Goal: Register for event/course: Sign up to attend an event or enroll in a course

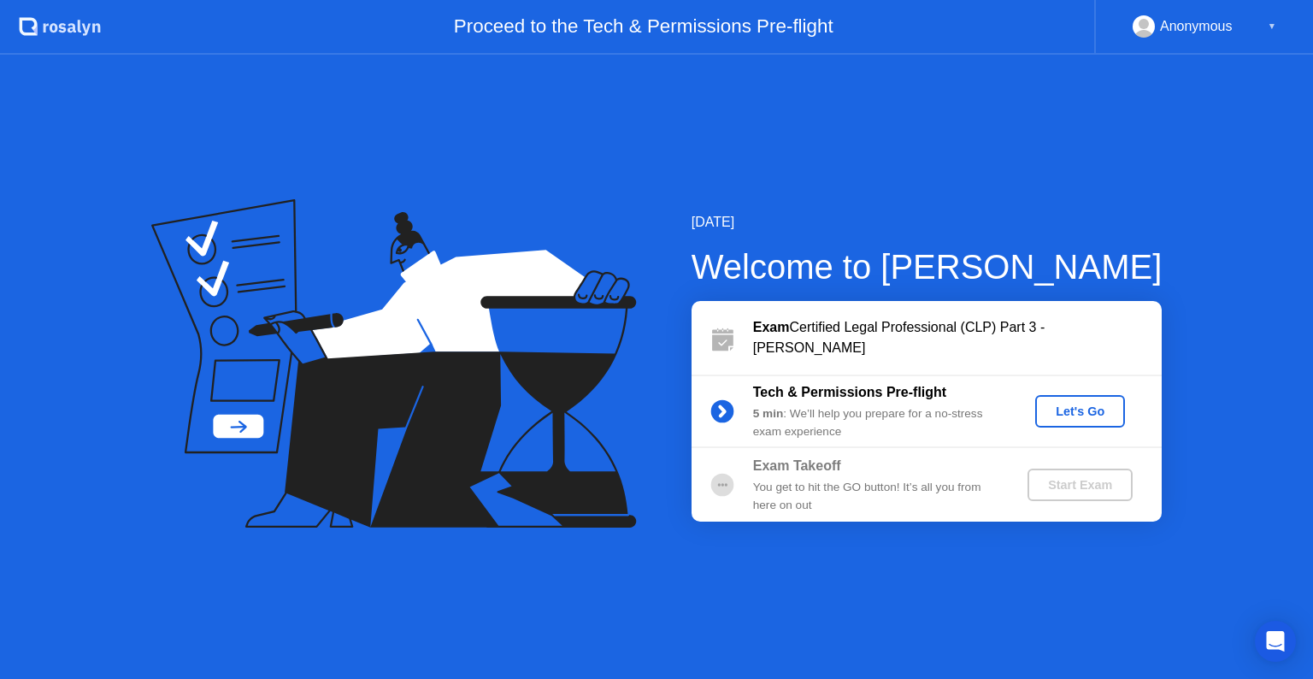
click at [1080, 404] on div "Let's Go" at bounding box center [1080, 411] width 76 height 14
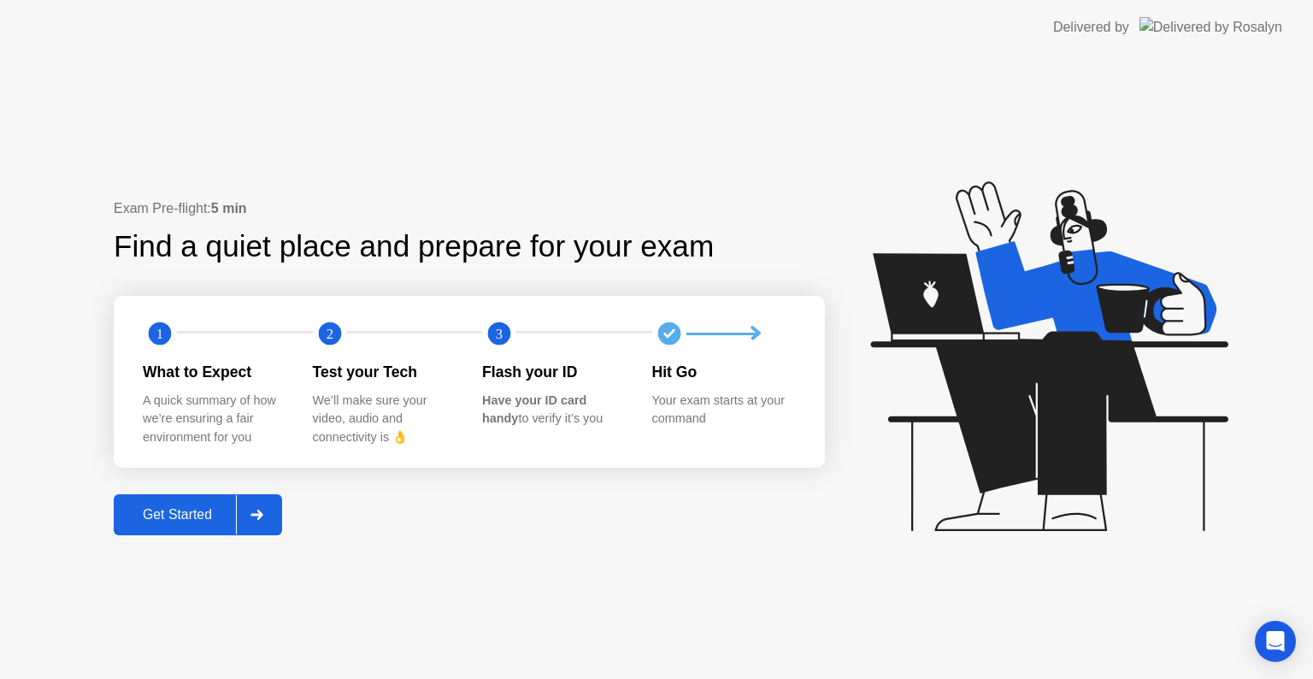
click at [202, 521] on div "Get Started" at bounding box center [177, 514] width 117 height 15
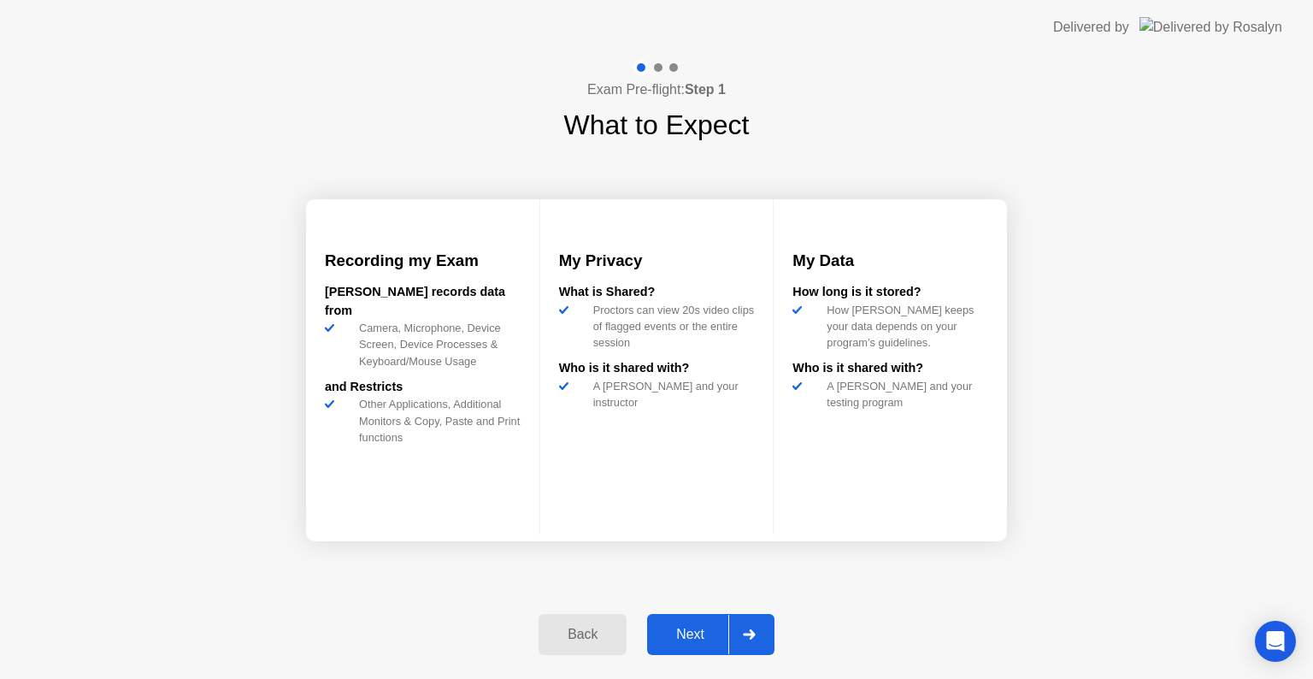
click at [763, 623] on div at bounding box center [748, 634] width 41 height 39
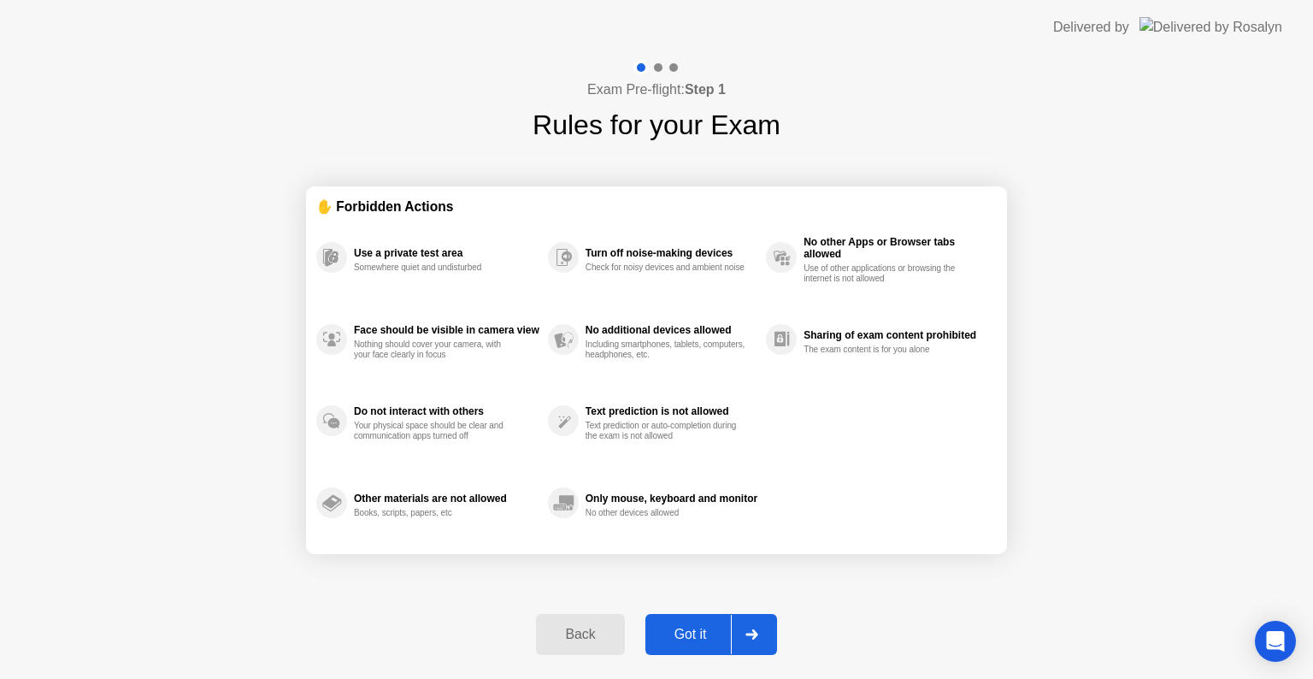
click at [763, 623] on div at bounding box center [751, 634] width 41 height 39
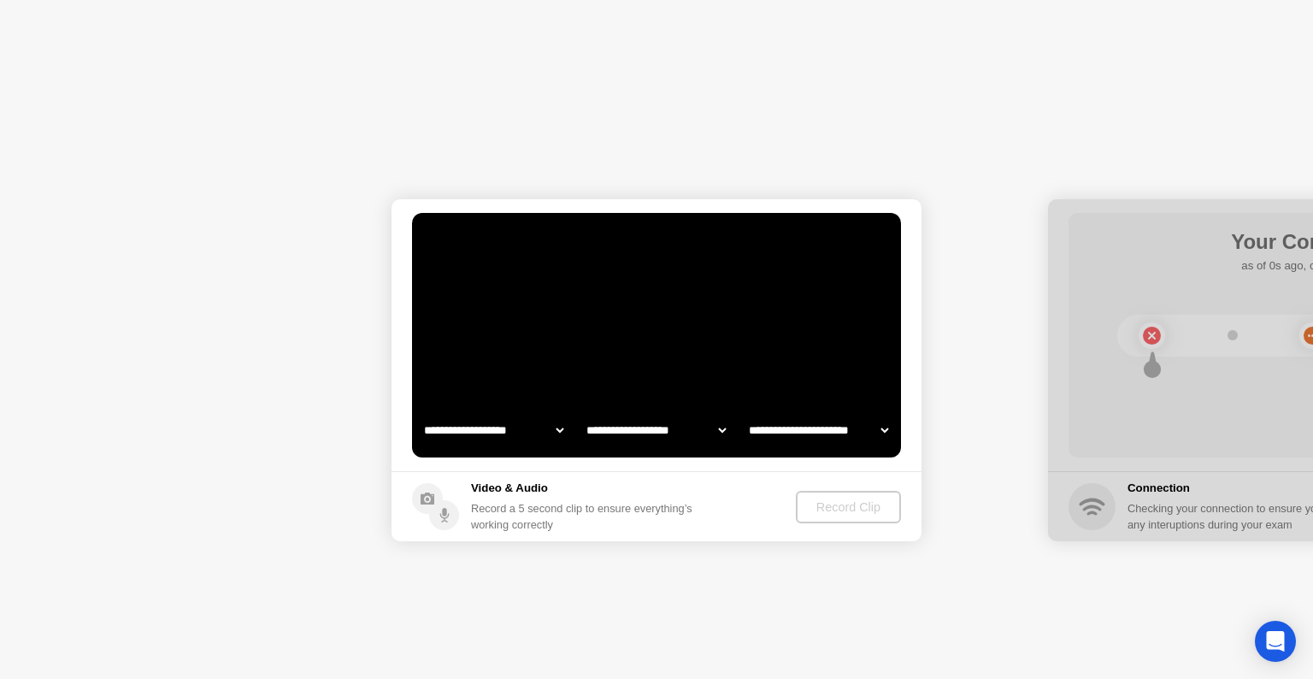
select select "**********"
select select "*******"
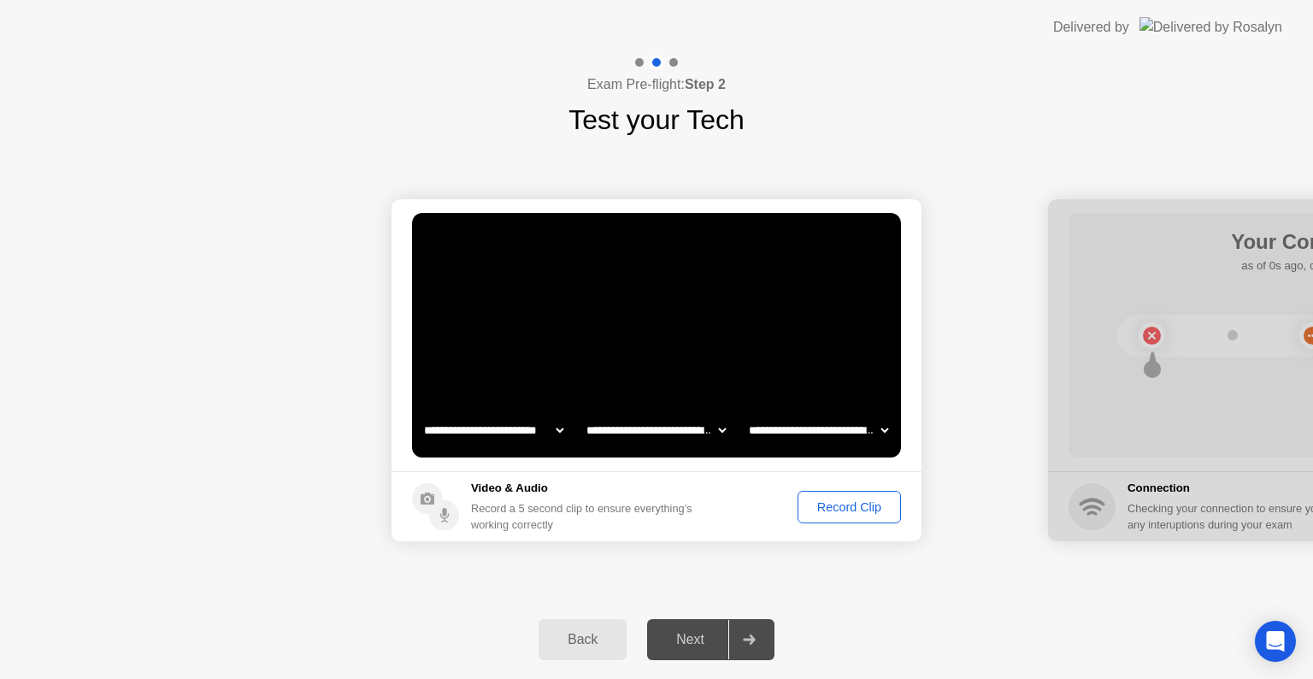
click at [835, 513] on div "Record Clip" at bounding box center [849, 507] width 91 height 14
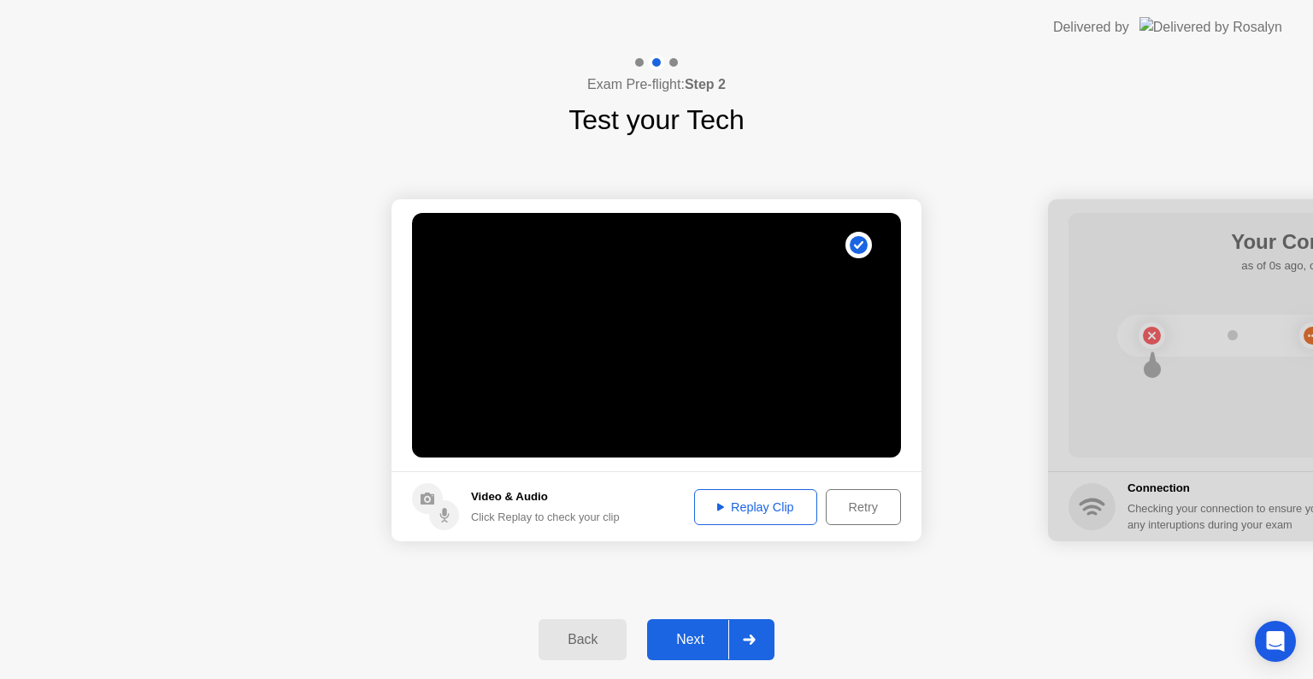
click at [782, 512] on div "Replay Clip" at bounding box center [755, 507] width 111 height 14
click at [434, 514] on circle at bounding box center [444, 515] width 30 height 30
click at [722, 509] on div "Replay Clip" at bounding box center [755, 507] width 111 height 14
click at [745, 651] on div at bounding box center [748, 639] width 41 height 39
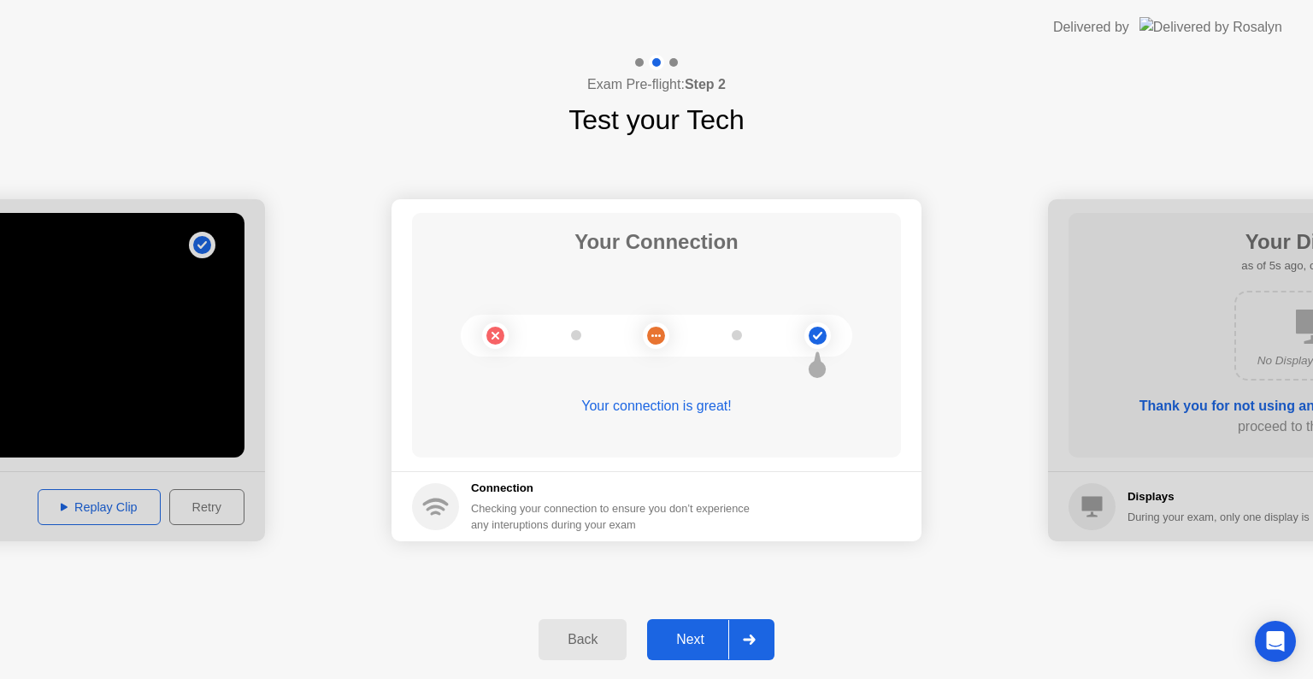
click at [751, 633] on div at bounding box center [748, 639] width 41 height 39
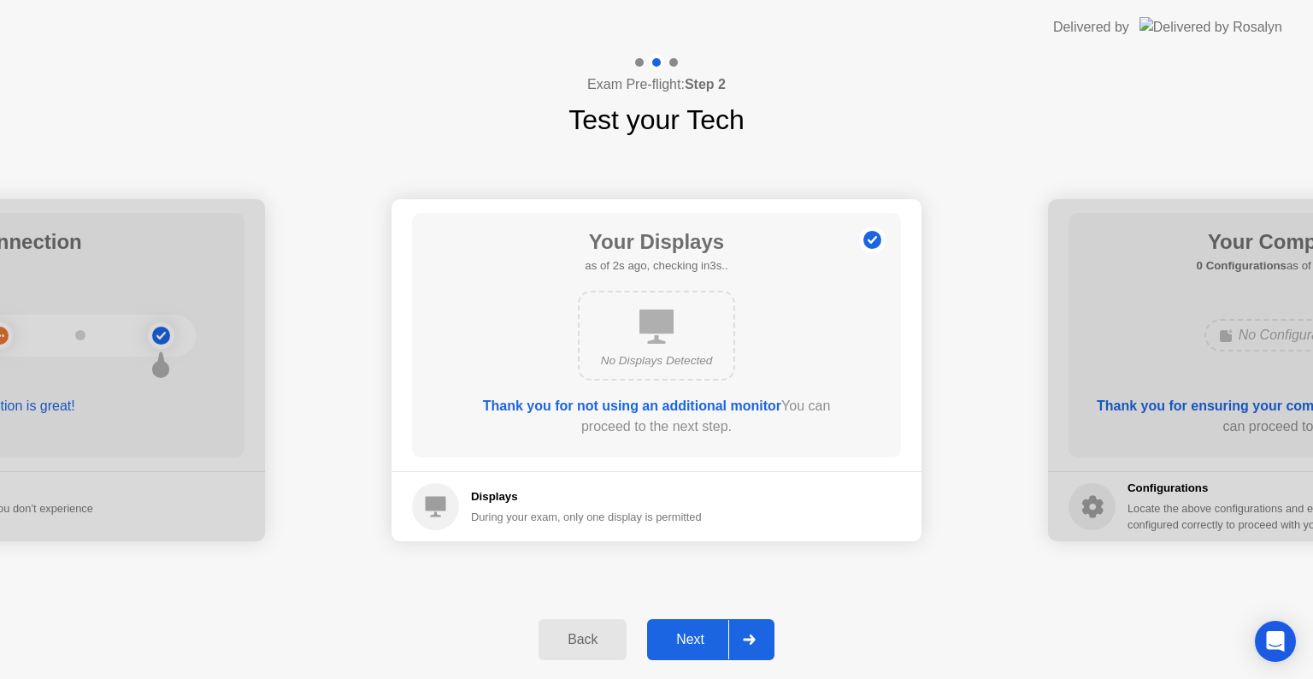
click at [751, 633] on div at bounding box center [748, 639] width 41 height 39
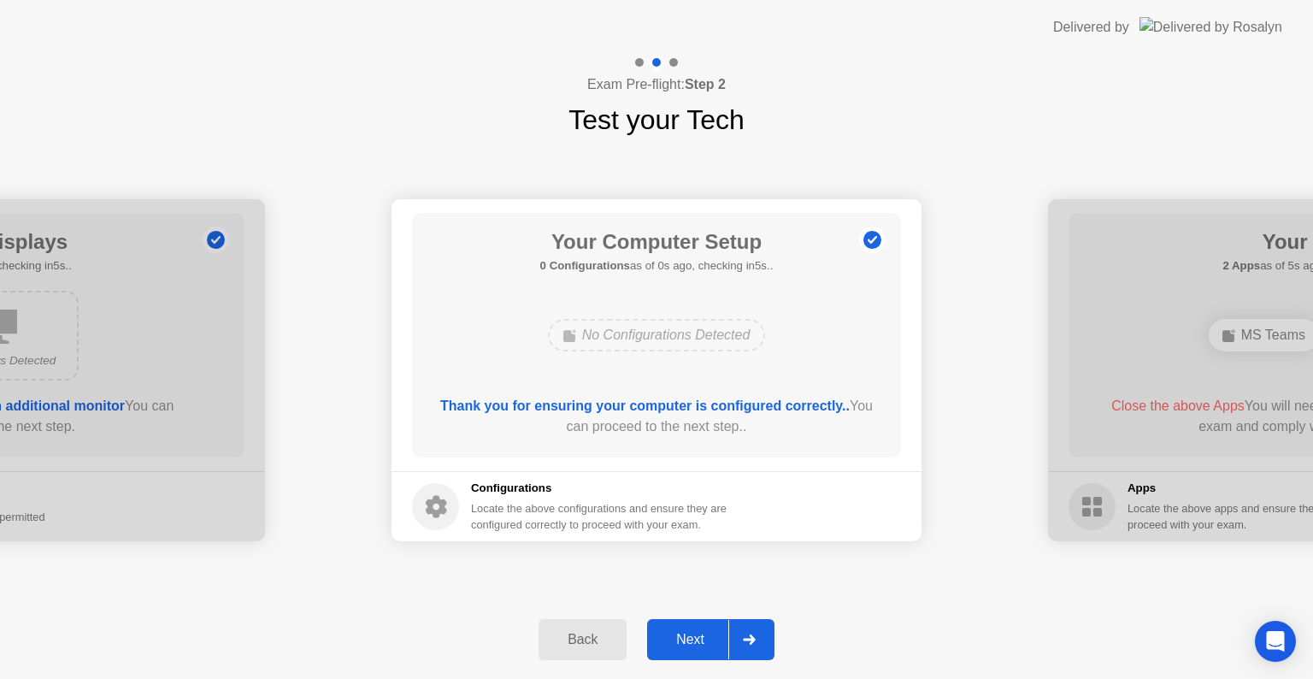
click at [751, 633] on div at bounding box center [748, 639] width 41 height 39
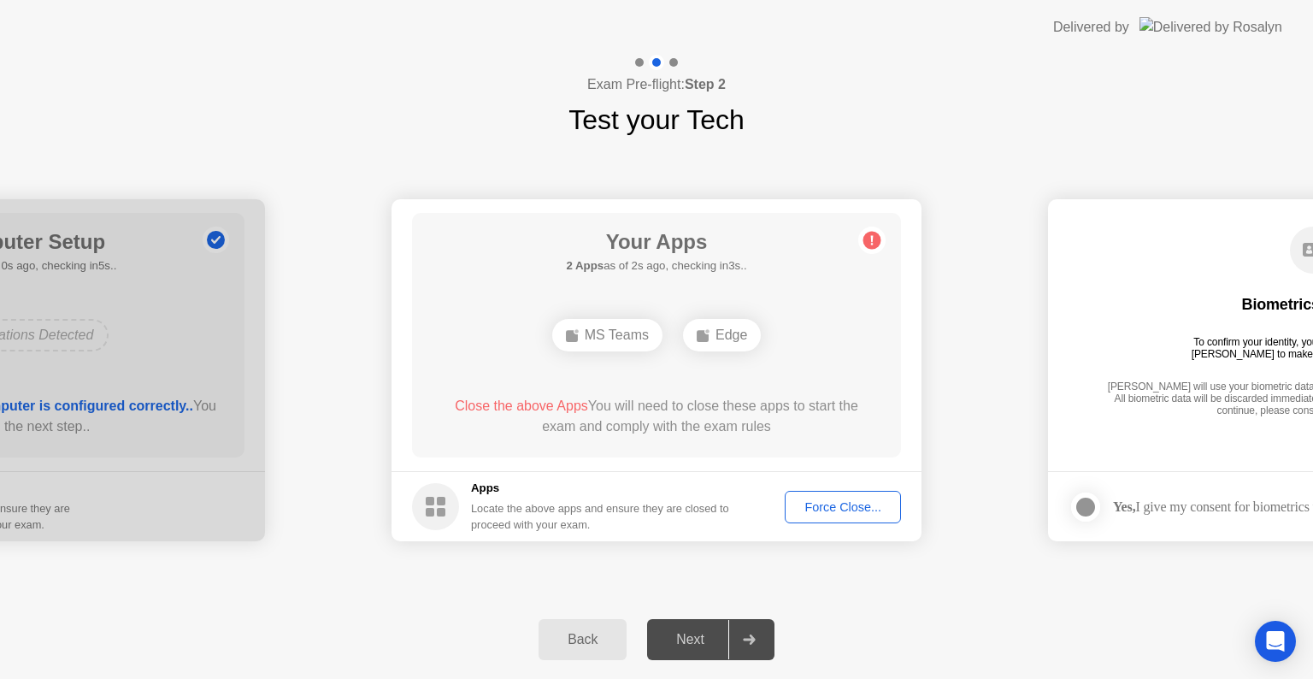
click at [628, 330] on div "MS Teams" at bounding box center [607, 335] width 110 height 32
click at [722, 329] on div "Edge" at bounding box center [722, 335] width 78 height 32
click at [829, 506] on div "Force Close..." at bounding box center [843, 507] width 104 height 14
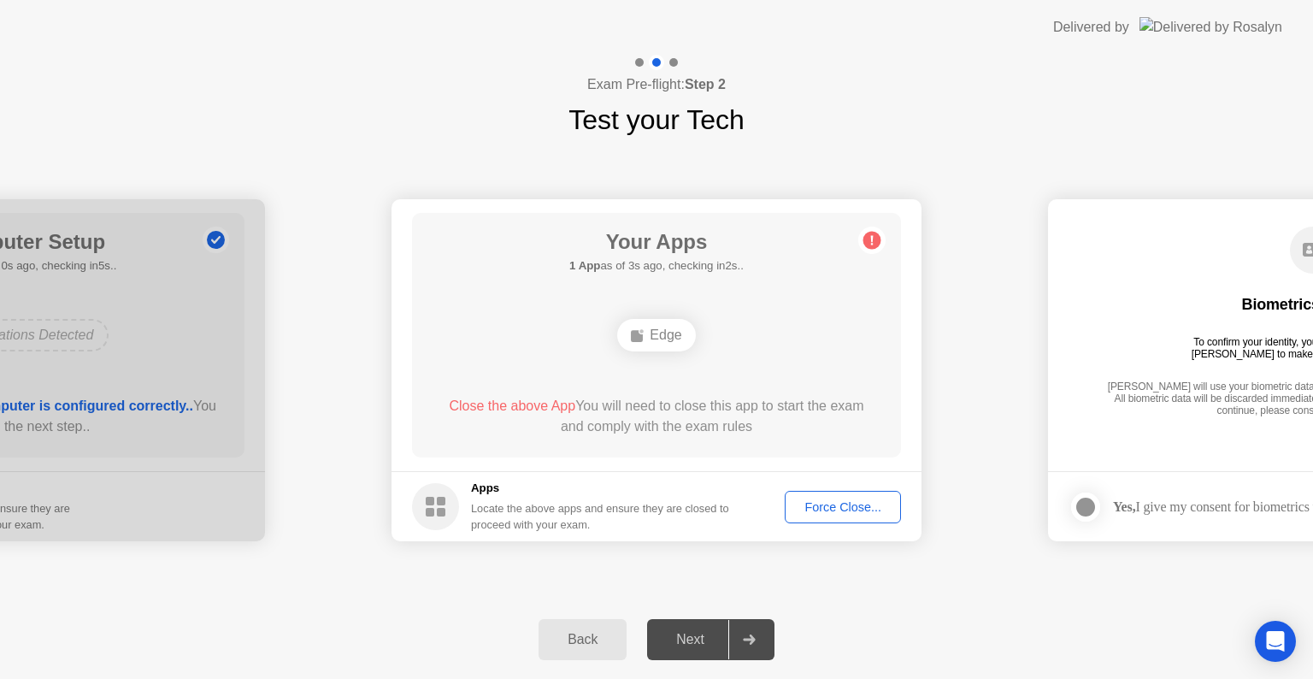
click at [810, 504] on div "Force Close..." at bounding box center [843, 507] width 104 height 14
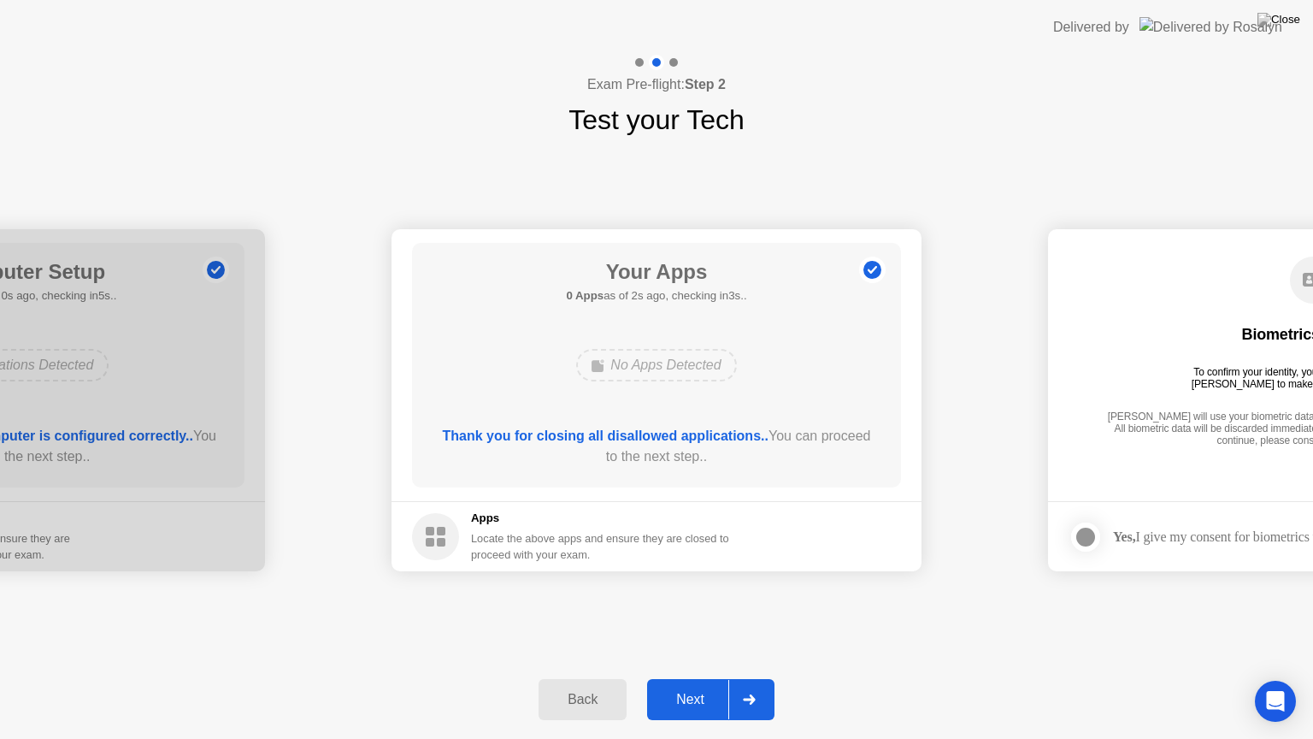
click at [757, 678] on div at bounding box center [748, 699] width 41 height 39
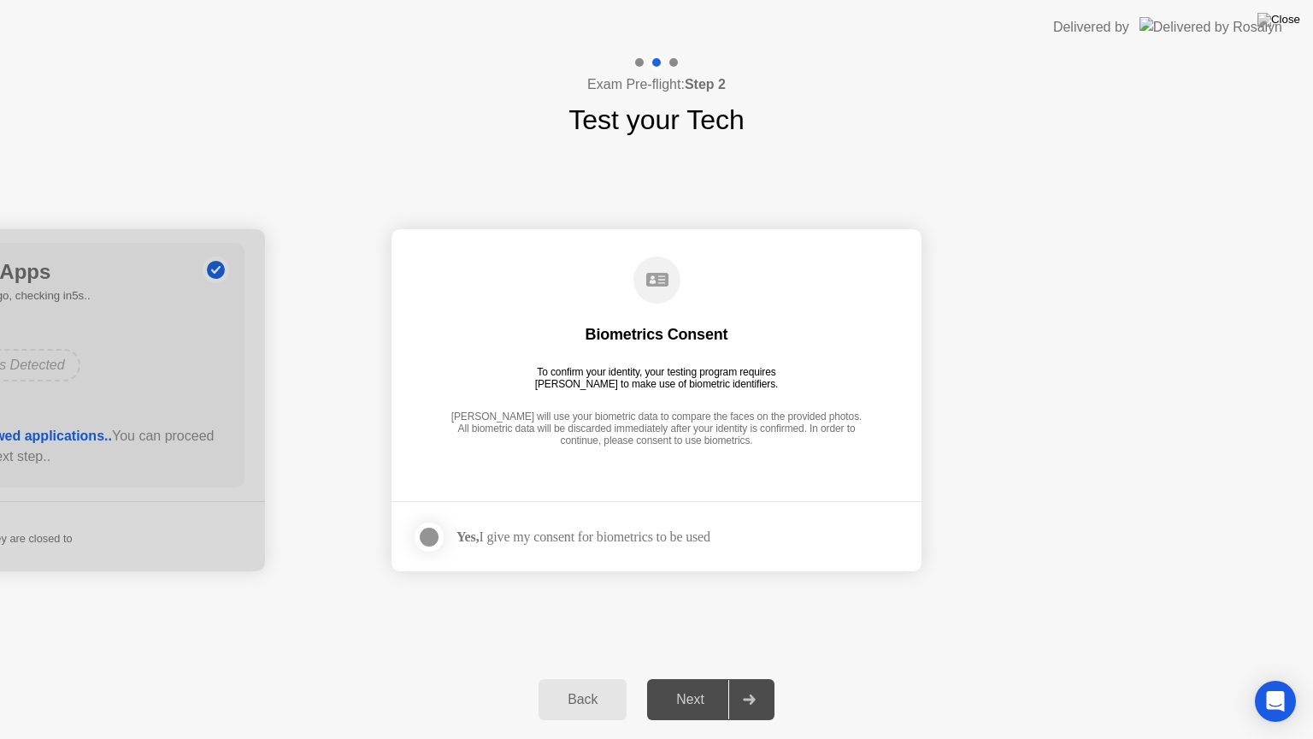
click at [757, 678] on div at bounding box center [748, 699] width 41 height 39
click at [435, 536] on div at bounding box center [429, 537] width 21 height 21
click at [769, 678] on div at bounding box center [748, 699] width 41 height 39
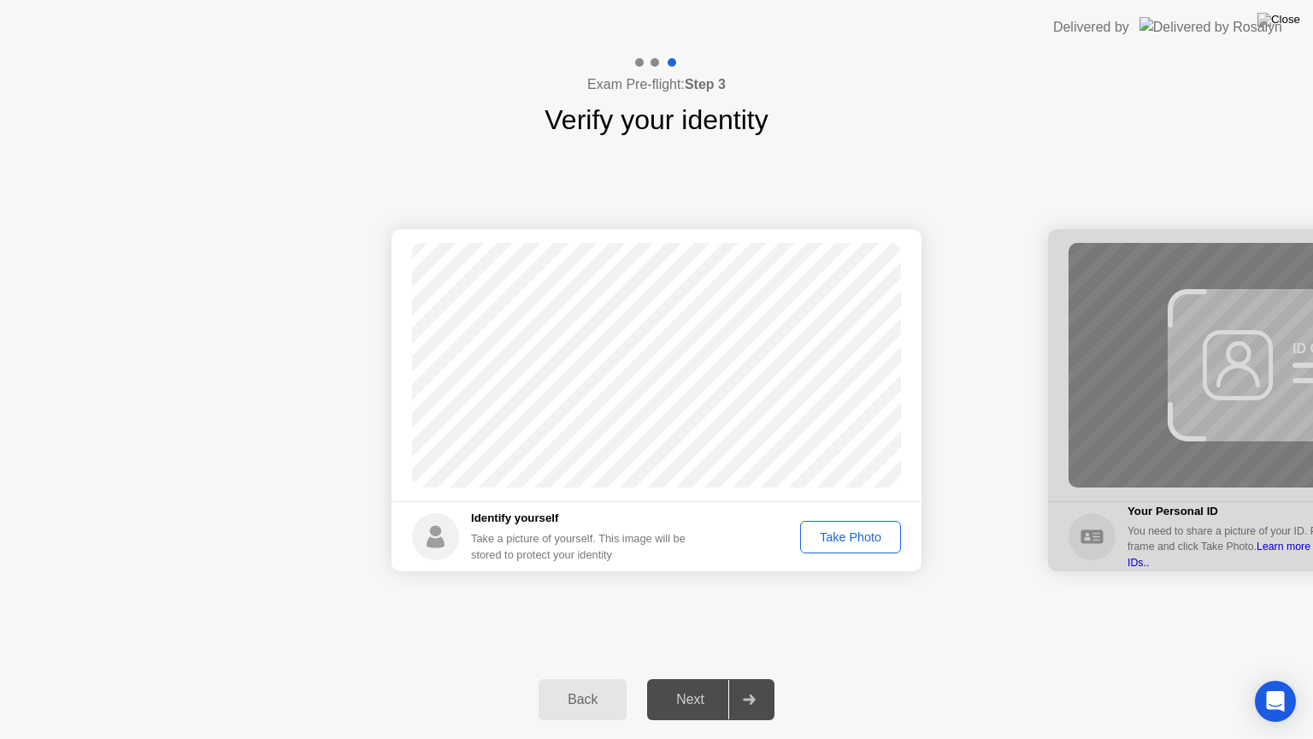
click at [851, 541] on div "Take Photo" at bounding box center [850, 537] width 89 height 14
click at [752, 678] on icon at bounding box center [749, 699] width 12 height 10
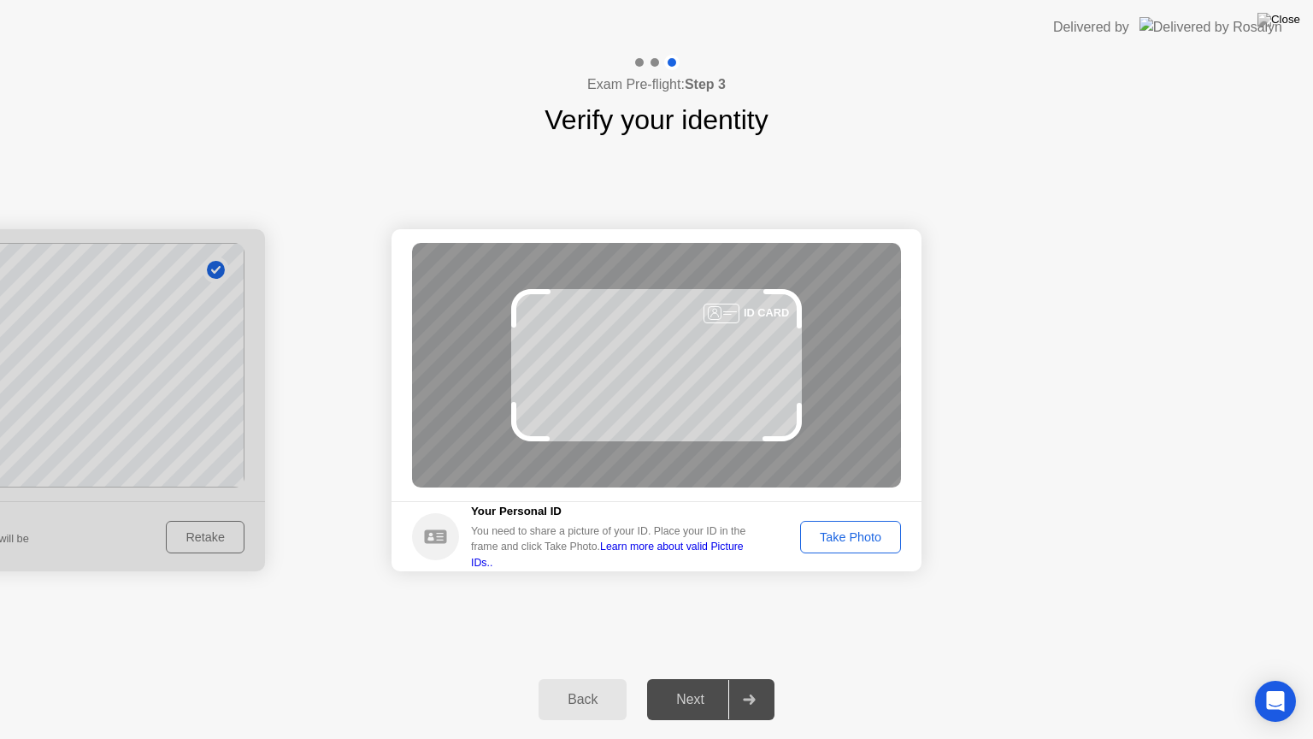
click at [866, 533] on div "Take Photo" at bounding box center [850, 537] width 89 height 14
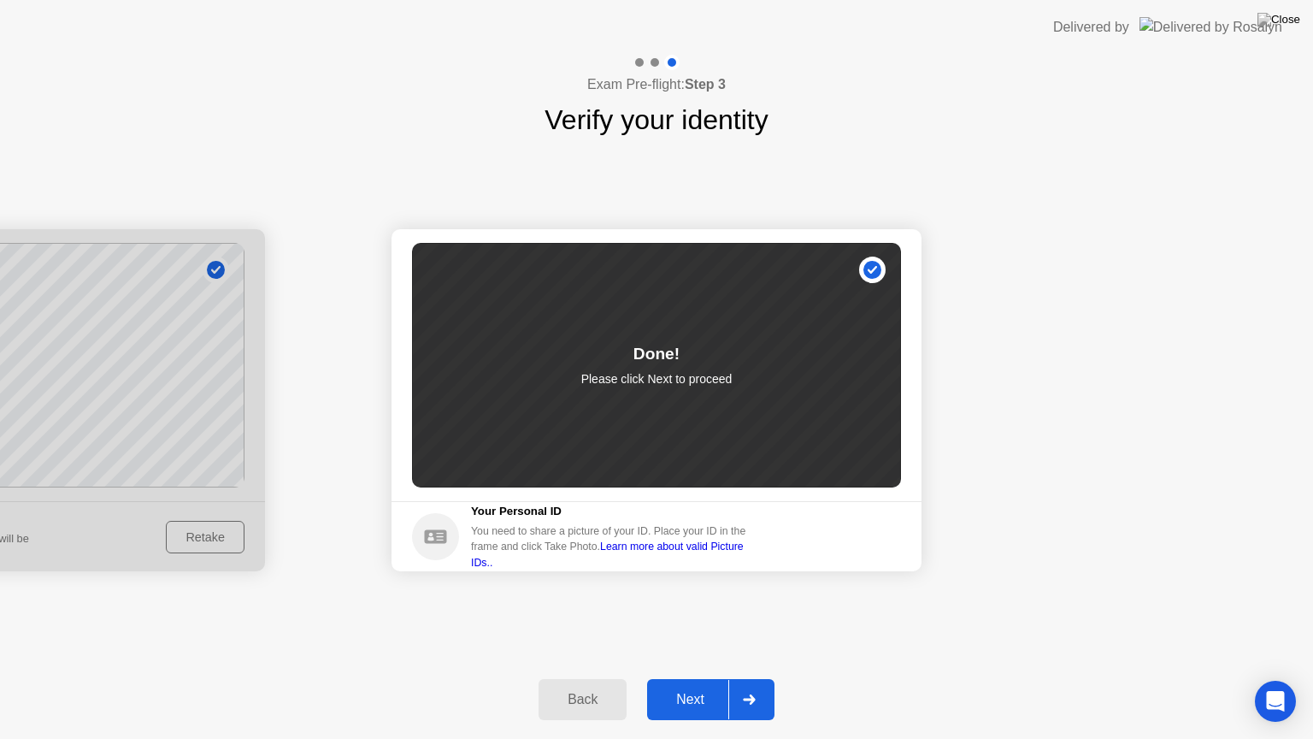
click at [765, 678] on div at bounding box center [748, 699] width 41 height 39
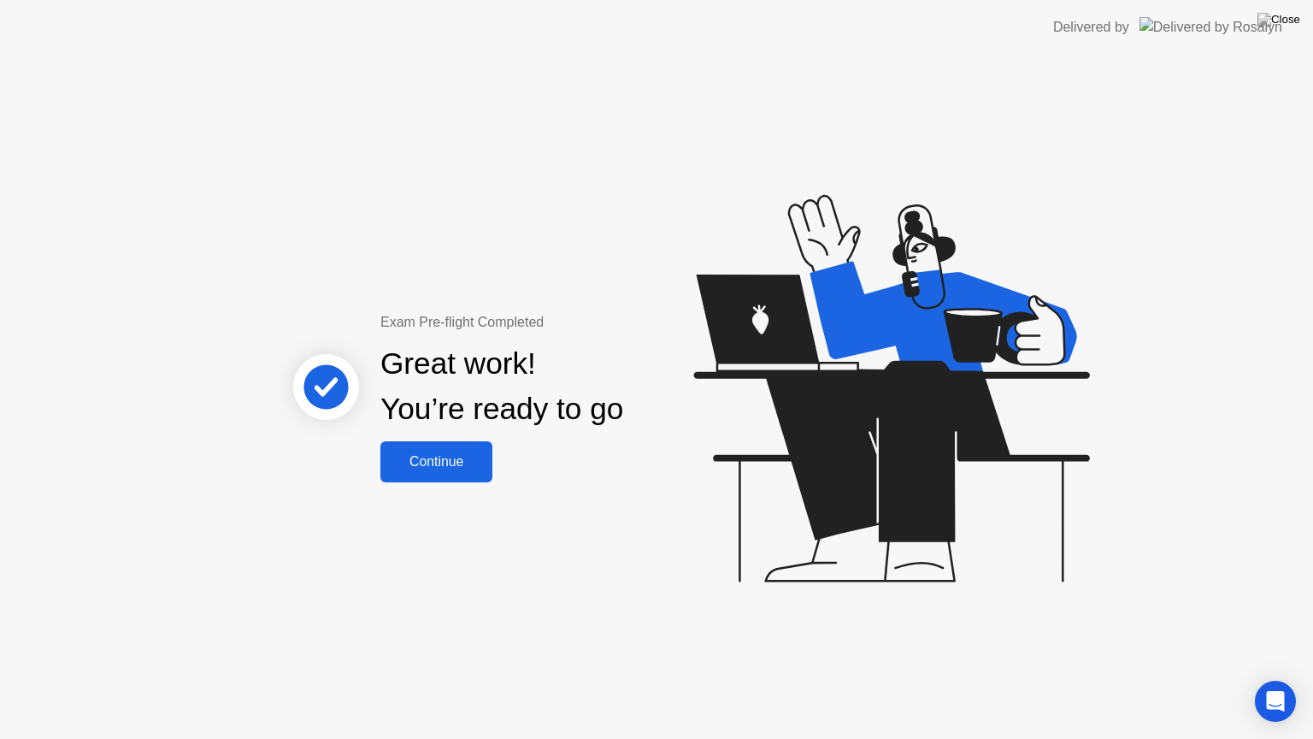
click at [444, 463] on div "Continue" at bounding box center [437, 461] width 102 height 15
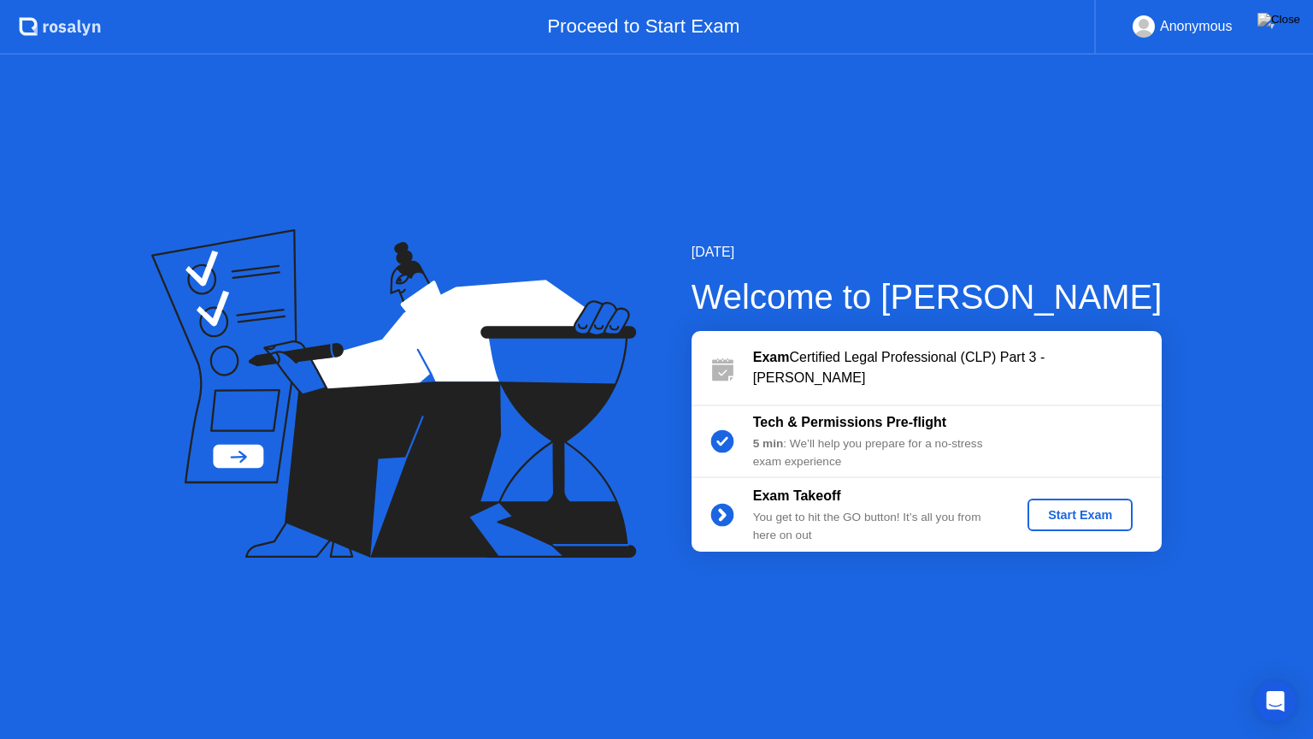
click at [1063, 516] on div "Start Exam" at bounding box center [1079, 515] width 91 height 14
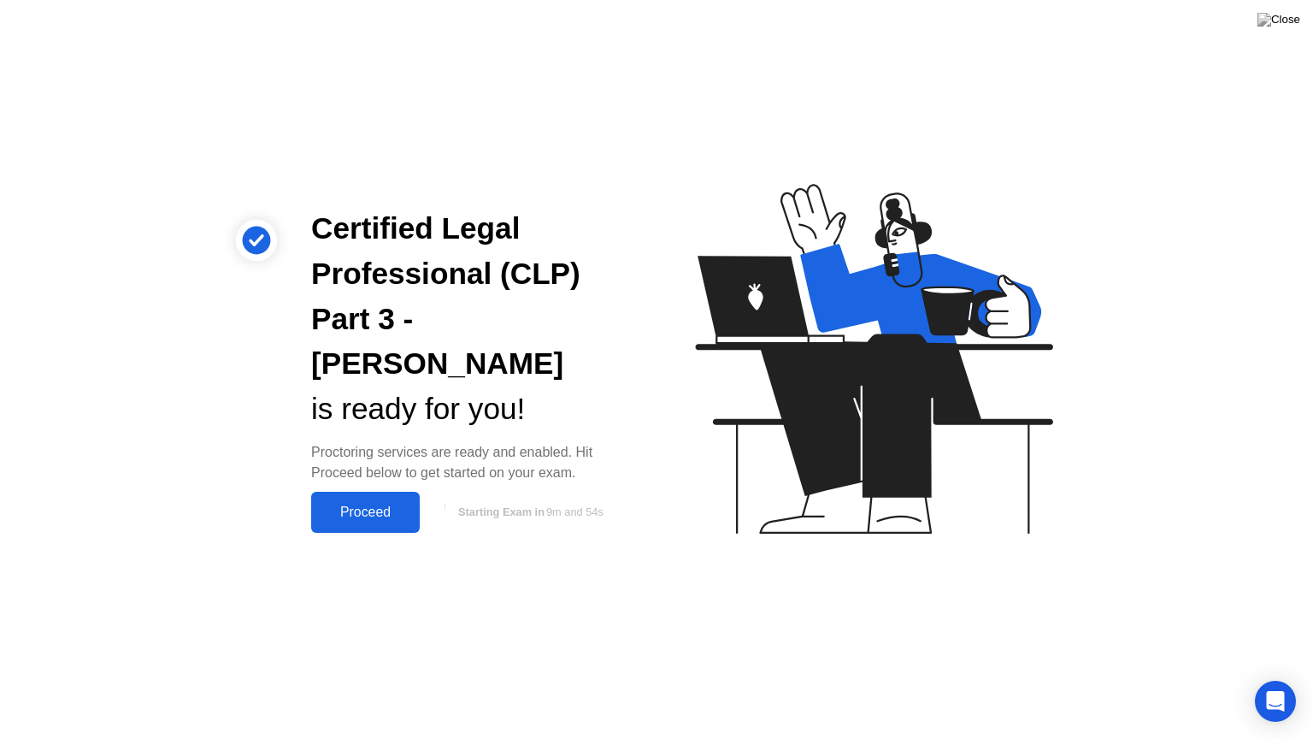
click at [370, 504] on div "Proceed" at bounding box center [365, 511] width 98 height 15
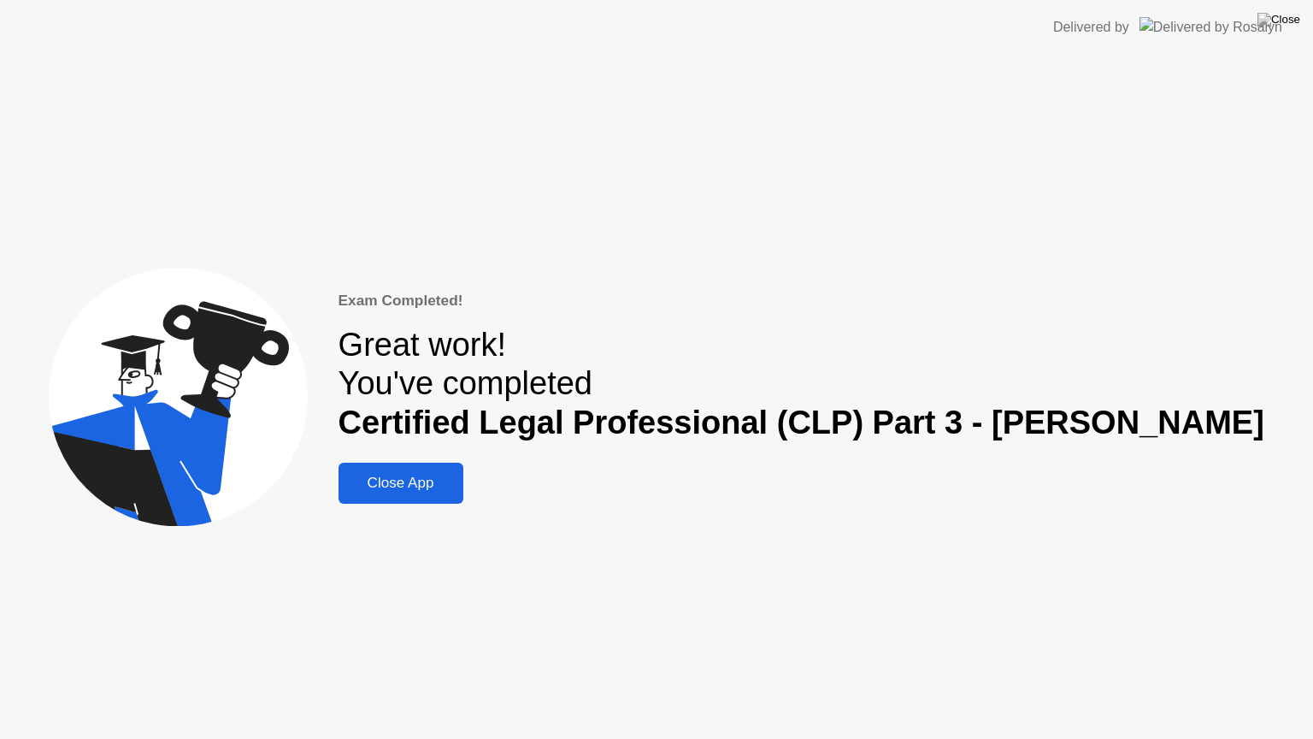
click at [458, 479] on div "Close App" at bounding box center [401, 482] width 115 height 17
